Goal: Check status: Check status

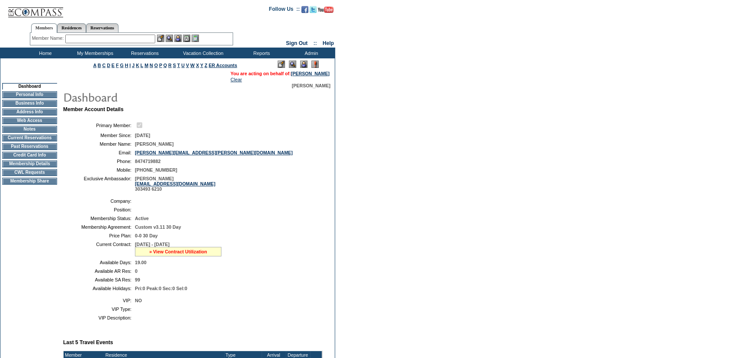
click at [179, 252] on link "» View Contract Utilization" at bounding box center [178, 251] width 58 height 5
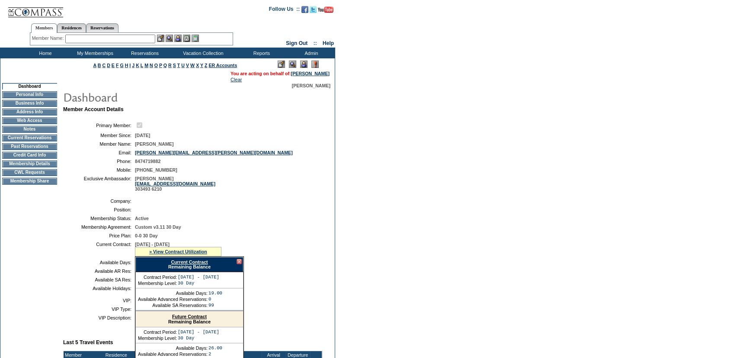
click at [415, 205] on form "Follow Us ::" at bounding box center [374, 314] width 749 height 629
drag, startPoint x: 238, startPoint y: 263, endPoint x: 250, endPoint y: 260, distance: 12.7
click at [238, 263] on div at bounding box center [239, 261] width 5 height 5
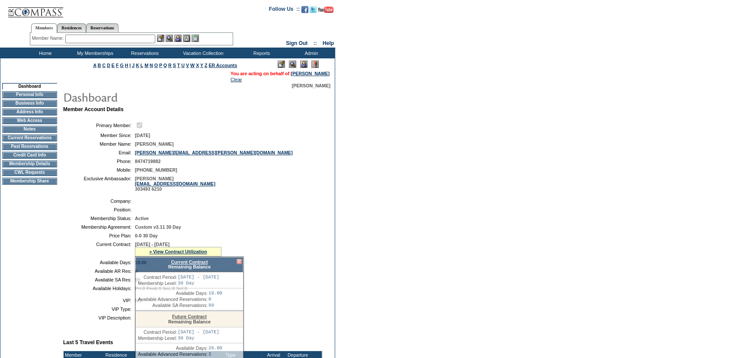
click at [419, 237] on form "Follow Us ::" at bounding box center [374, 314] width 749 height 629
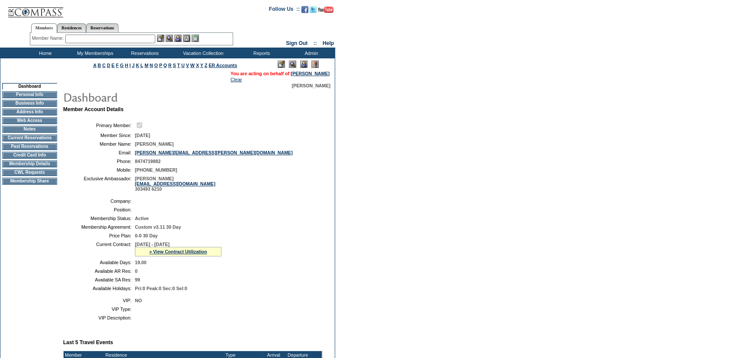
click at [191, 256] on div "» View Contract Utilization" at bounding box center [178, 252] width 87 height 10
click at [189, 253] on link "» View Contract Utilization" at bounding box center [178, 251] width 58 height 5
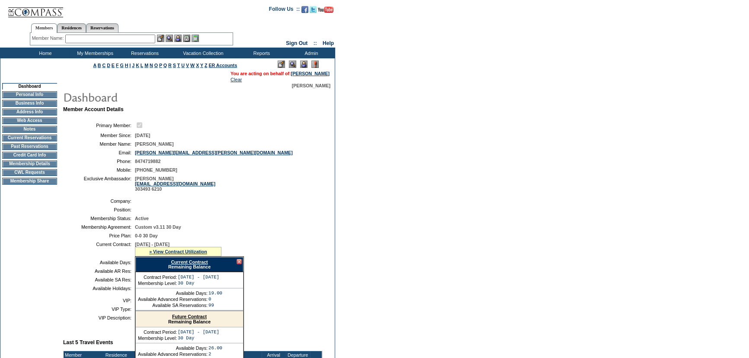
click at [188, 263] on link "Current Contract" at bounding box center [189, 262] width 37 height 5
click at [369, 145] on form "Follow Us ::" at bounding box center [374, 314] width 749 height 629
click at [42, 47] on td "Members Residences Reservations Member Name: Destination or Residence:" at bounding box center [131, 33] width 263 height 30
click at [44, 53] on td "Home" at bounding box center [44, 53] width 50 height 11
